Goal: Find specific page/section: Find specific page/section

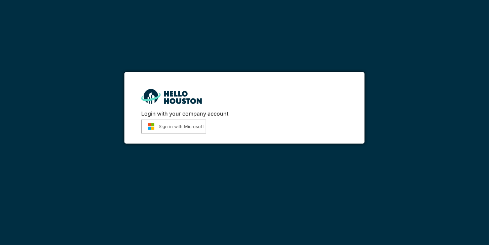
drag, startPoint x: 0, startPoint y: 0, endPoint x: 177, endPoint y: 130, distance: 219.9
click at [177, 130] on button "Sign in with Microsoft" at bounding box center [173, 126] width 65 height 14
click at [197, 125] on button "Sign in with Microsoft" at bounding box center [173, 126] width 65 height 14
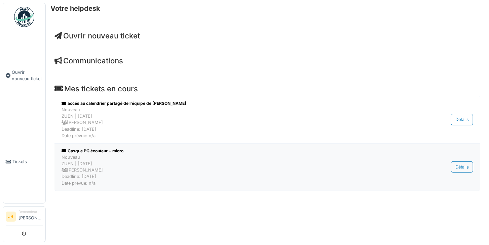
click at [89, 174] on div "Nouveau ZUEN | [DATE] [PERSON_NAME] Deadline: [DATE] Date prévue: n/a" at bounding box center [234, 170] width 345 height 32
click at [91, 169] on div "Nouveau ZUEN | [DATE] [PERSON_NAME] Deadline: [DATE] Date prévue: n/a" at bounding box center [234, 170] width 345 height 32
click at [472, 165] on li "Casque PC écouteur + micro Nouveau ZUEN | [DATE] [PERSON_NAME] Deadline: [DATE]…" at bounding box center [268, 166] width 426 height 47
click at [463, 166] on div "Détails" at bounding box center [462, 166] width 22 height 11
